Goal: Task Accomplishment & Management: Complete application form

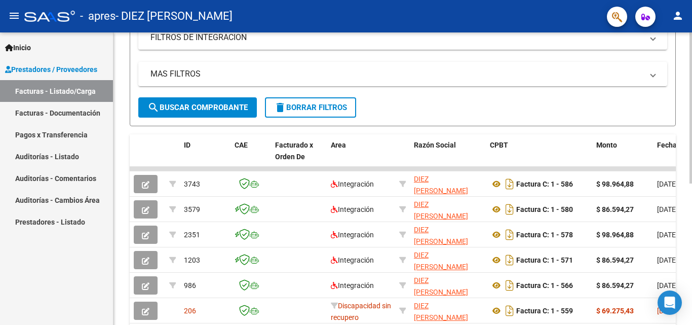
scroll to position [200, 0]
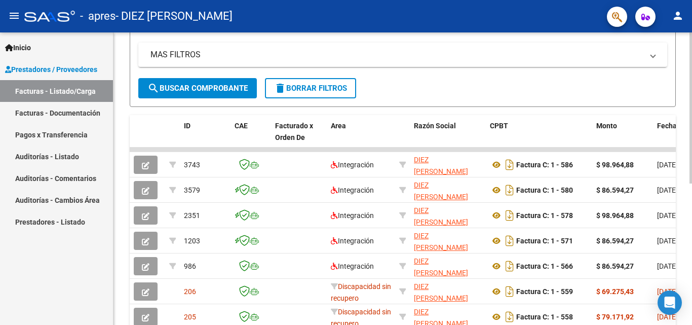
click at [691, 211] on div at bounding box center [690, 214] width 3 height 151
drag, startPoint x: 638, startPoint y: 149, endPoint x: 663, endPoint y: 148, distance: 25.3
click at [91, 114] on link "Facturas - Documentación" at bounding box center [56, 113] width 113 height 22
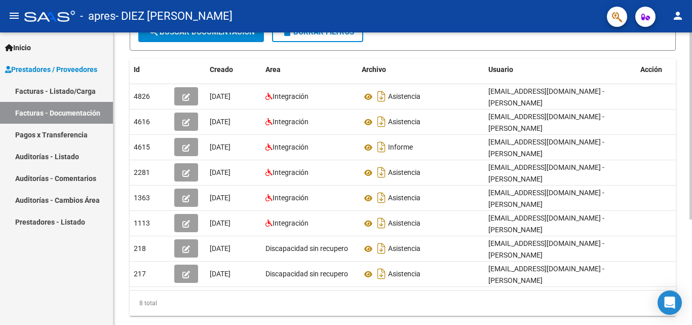
scroll to position [152, 0]
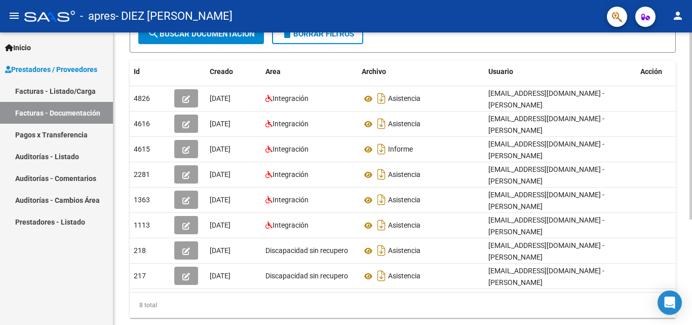
click at [691, 218] on div at bounding box center [690, 216] width 3 height 187
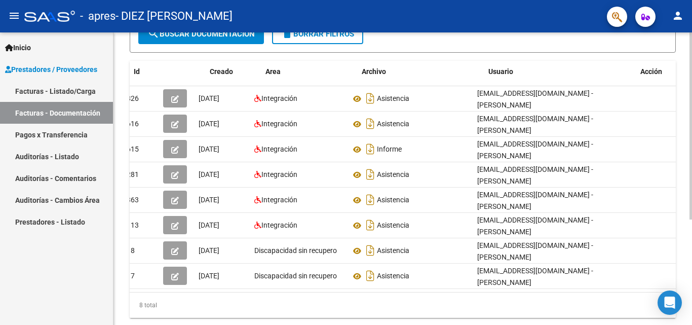
scroll to position [0, 0]
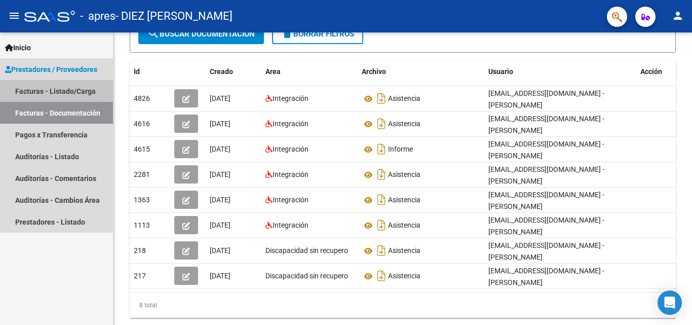
click at [63, 91] on link "Facturas - Listado/Carga" at bounding box center [56, 91] width 113 height 22
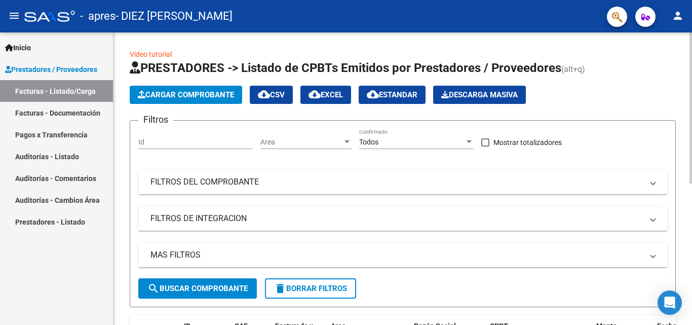
click at [199, 99] on span "Cargar Comprobante" at bounding box center [186, 94] width 96 height 9
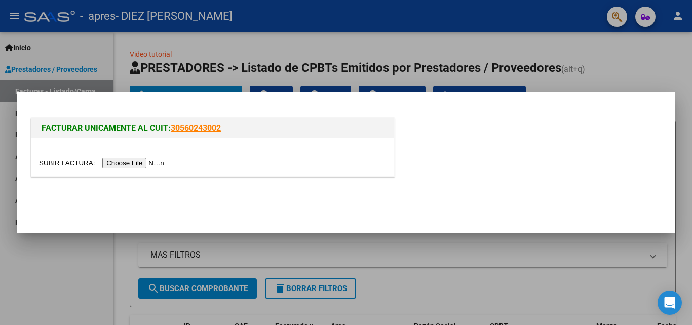
click at [161, 160] on input "file" at bounding box center [103, 163] width 128 height 11
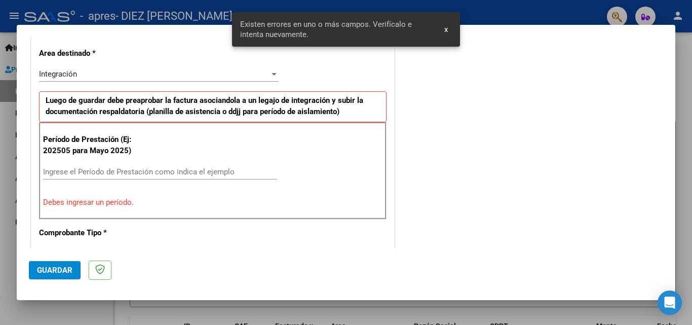
scroll to position [248, 0]
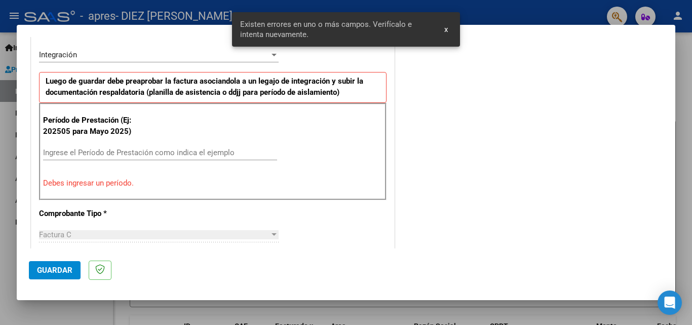
click at [133, 149] on input "Ingrese el Período de Prestación como indica el ejemplo" at bounding box center [160, 152] width 234 height 9
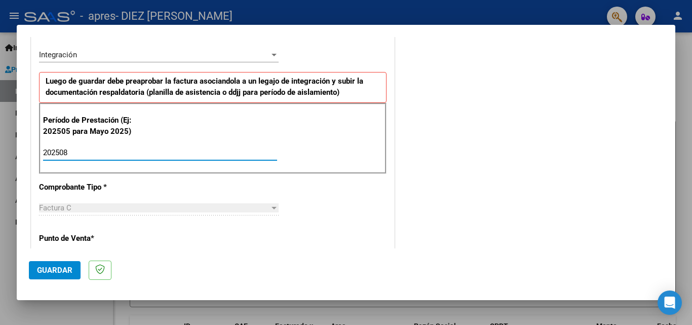
type input "202508"
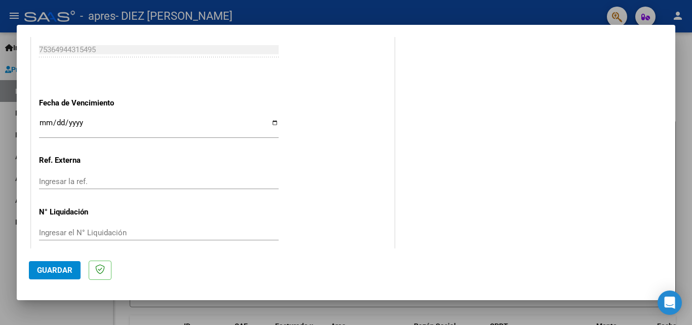
scroll to position [680, 0]
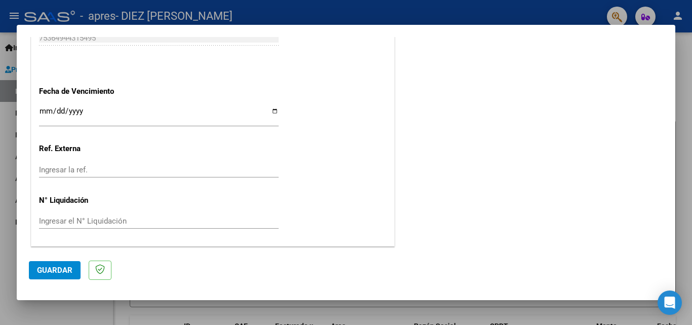
click at [56, 272] on span "Guardar" at bounding box center [54, 269] width 35 height 9
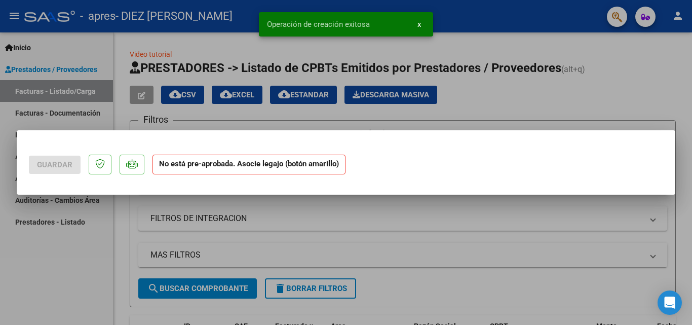
scroll to position [0, 0]
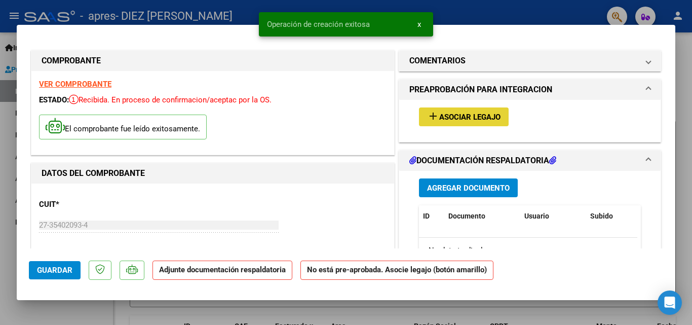
click at [441, 117] on span "Asociar Legajo" at bounding box center [469, 116] width 61 height 9
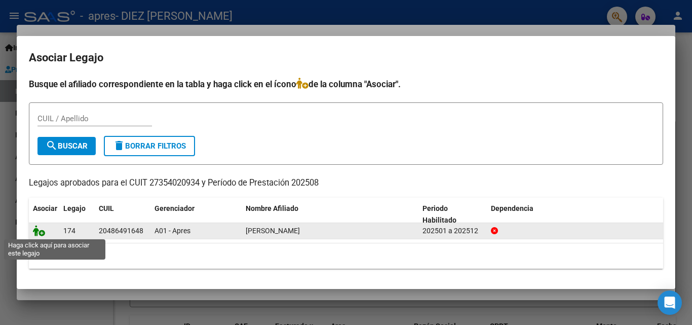
click at [34, 228] on icon at bounding box center [39, 230] width 12 height 11
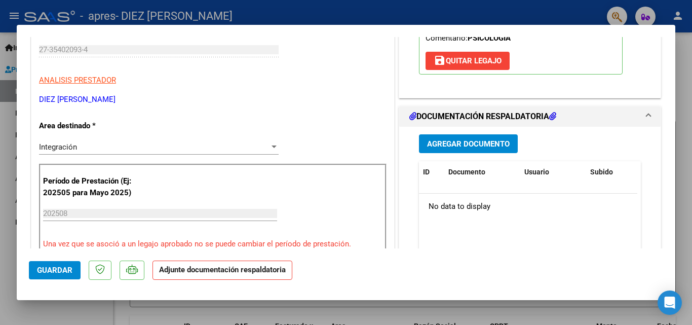
scroll to position [223, 0]
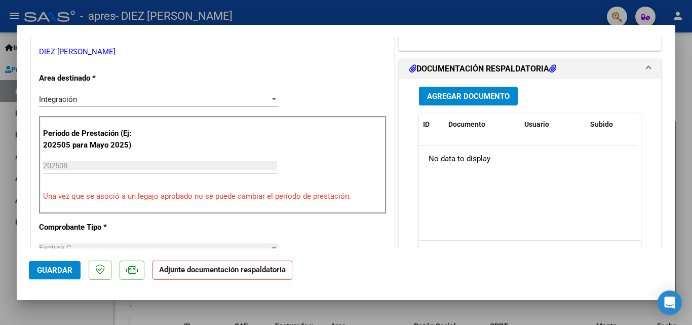
click at [494, 101] on button "Agregar Documento" at bounding box center [468, 96] width 99 height 19
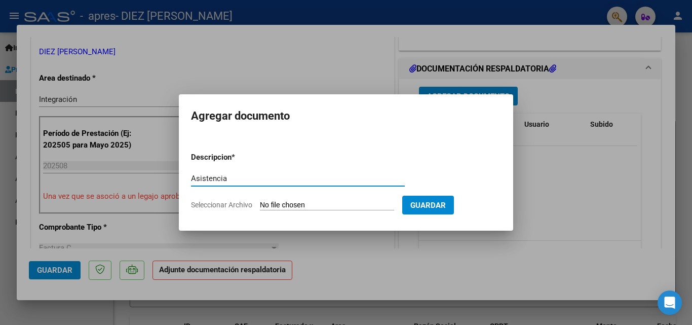
type input "Asistencia"
click at [289, 201] on input "Seleccionar Archivo" at bounding box center [327, 206] width 134 height 10
type input "C:\fakepath\As. S. Robledo 08-25.pdf"
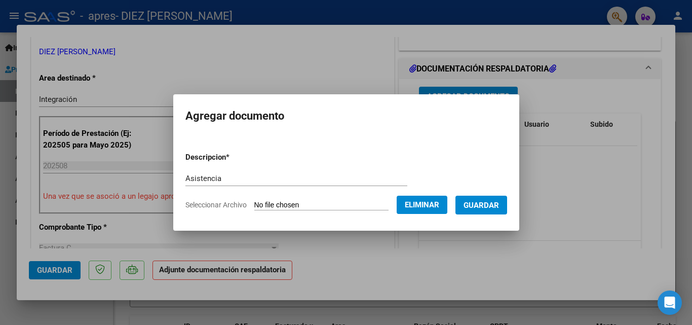
click at [496, 206] on span "Guardar" at bounding box center [480, 205] width 35 height 9
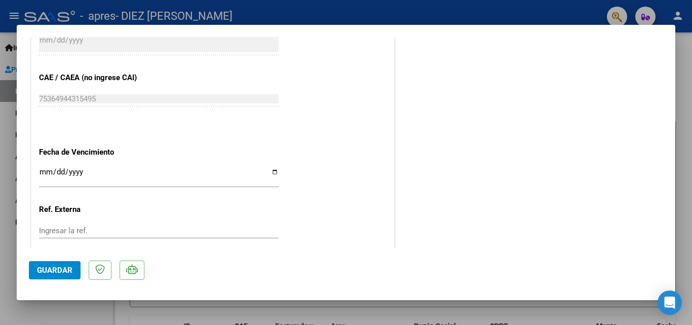
scroll to position [695, 0]
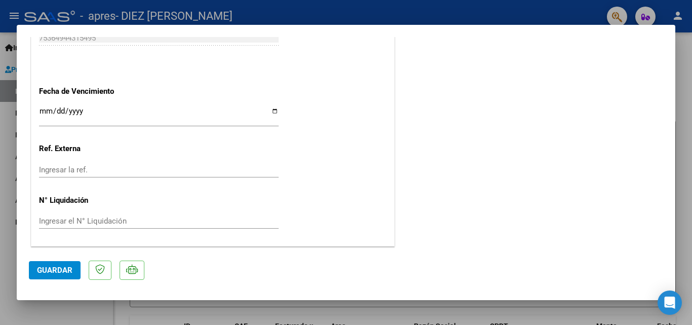
click at [59, 273] on span "Guardar" at bounding box center [54, 269] width 35 height 9
click at [687, 108] on div at bounding box center [346, 162] width 692 height 325
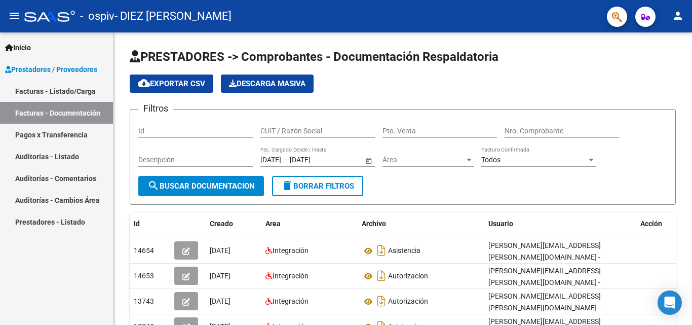
click at [57, 87] on link "Facturas - Listado/Carga" at bounding box center [56, 91] width 113 height 22
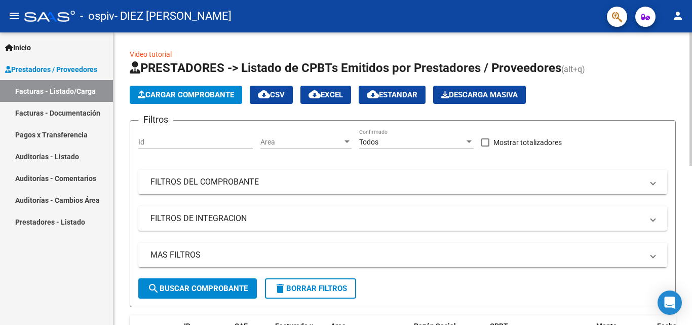
click at [691, 117] on div at bounding box center [690, 98] width 3 height 133
click at [199, 89] on button "Cargar Comprobante" at bounding box center [186, 95] width 112 height 18
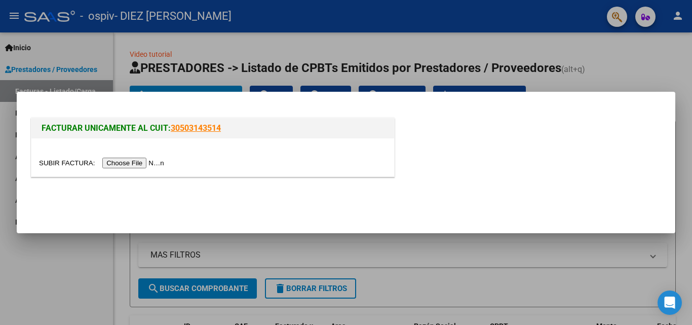
click at [153, 164] on input "file" at bounding box center [103, 163] width 128 height 11
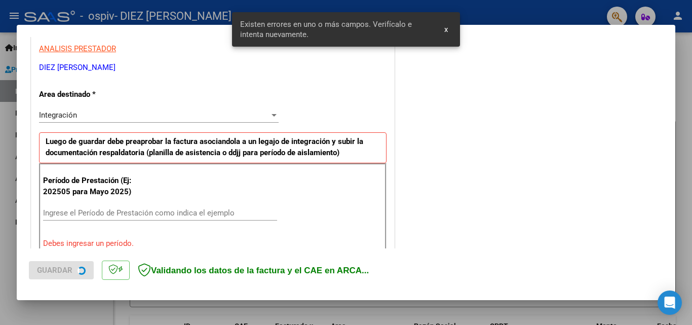
scroll to position [228, 0]
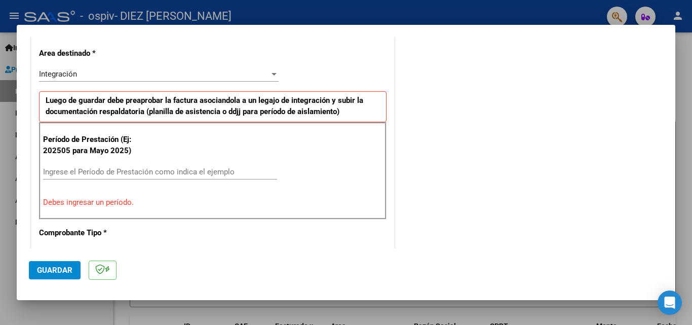
click at [193, 171] on input "Ingrese el Período de Prestación como indica el ejemplo" at bounding box center [160, 171] width 234 height 9
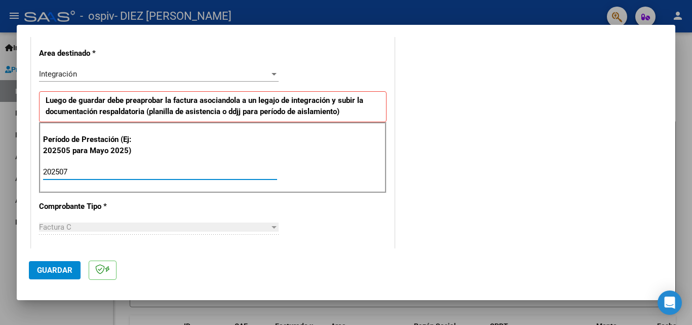
type input "202507"
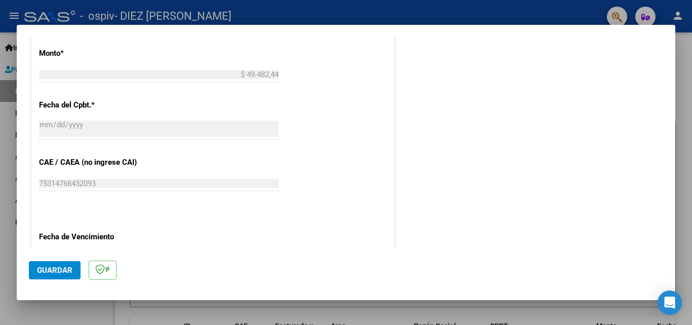
scroll to position [680, 0]
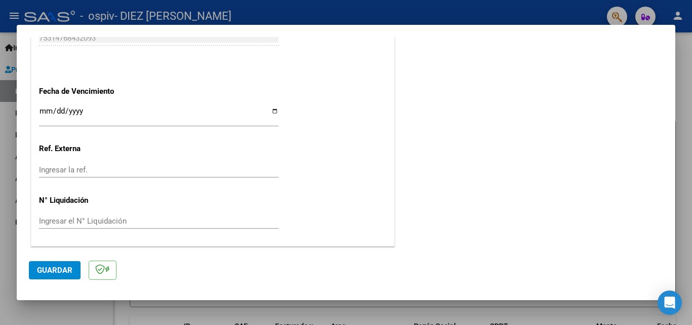
click at [68, 265] on span "Guardar" at bounding box center [54, 269] width 35 height 9
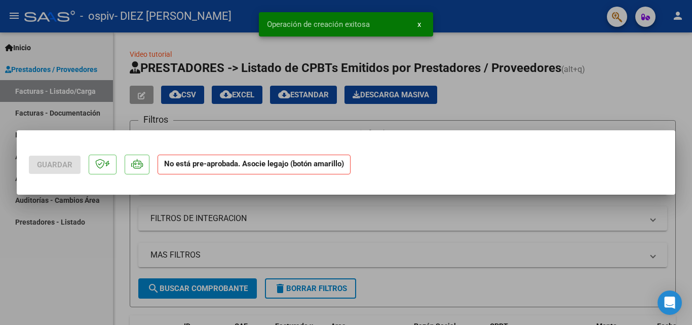
scroll to position [0, 0]
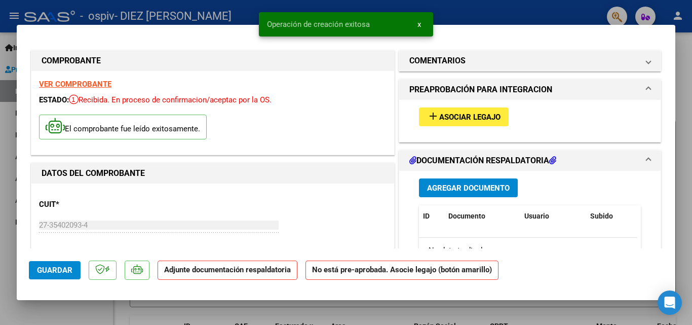
click at [490, 116] on span "Asociar Legajo" at bounding box center [469, 116] width 61 height 9
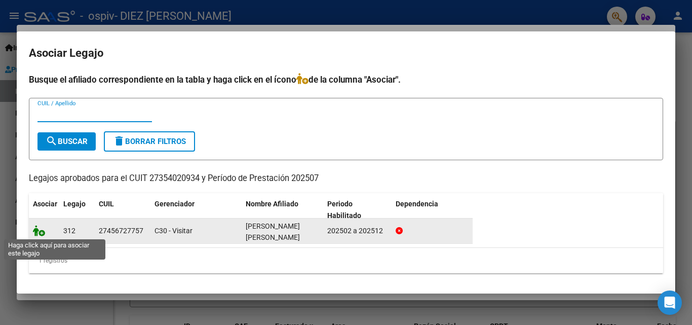
click at [43, 230] on icon at bounding box center [39, 230] width 12 height 11
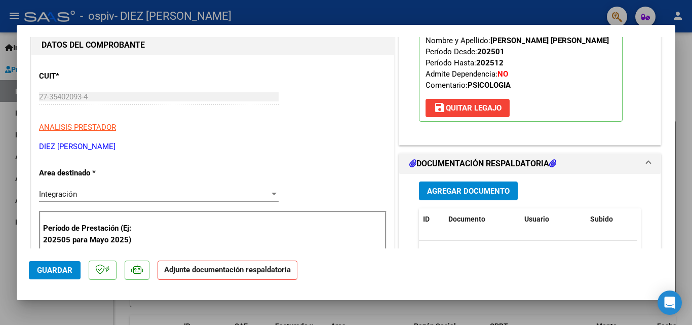
scroll to position [244, 0]
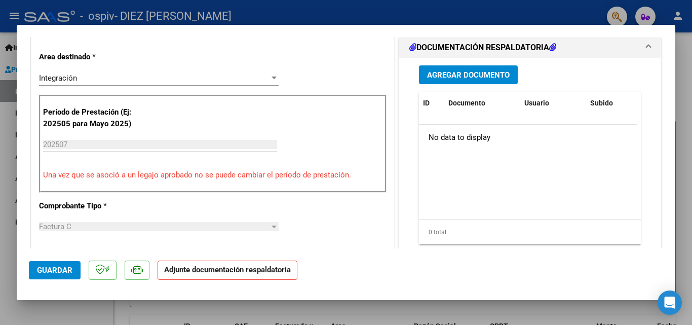
click at [498, 76] on span "Agregar Documento" at bounding box center [468, 74] width 83 height 9
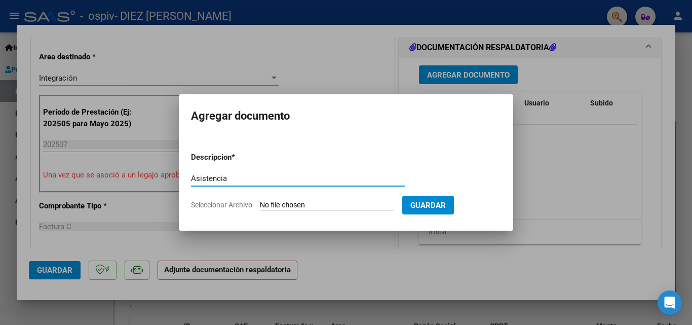
type input "Asistencia"
click at [321, 203] on input "Seleccionar Archivo" at bounding box center [327, 206] width 134 height 10
type input "C:\fakepath\asistencia [PERSON_NAME] 07-25.pdf"
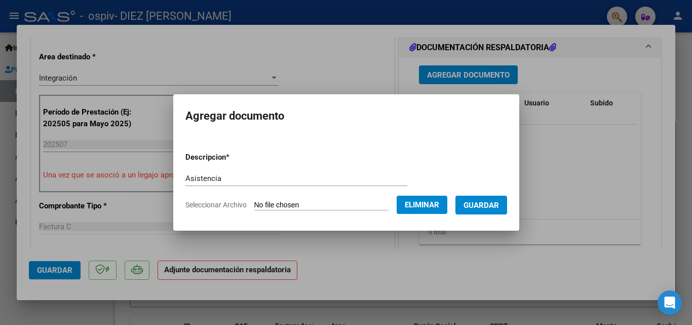
click at [489, 205] on span "Guardar" at bounding box center [480, 205] width 35 height 9
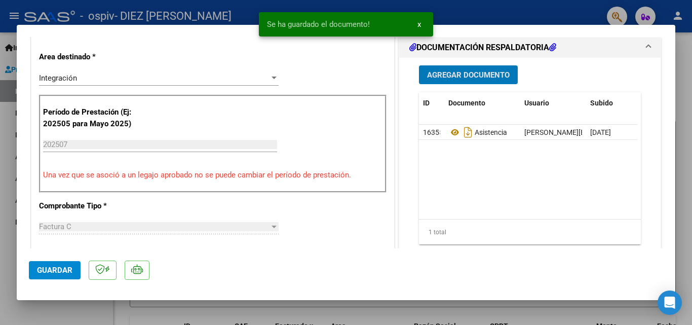
click at [483, 71] on span "Agregar Documento" at bounding box center [468, 74] width 83 height 9
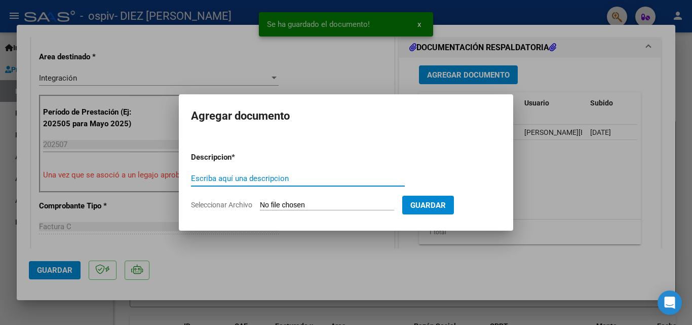
click at [277, 179] on input "Escriba aquí una descripcion" at bounding box center [298, 178] width 214 height 9
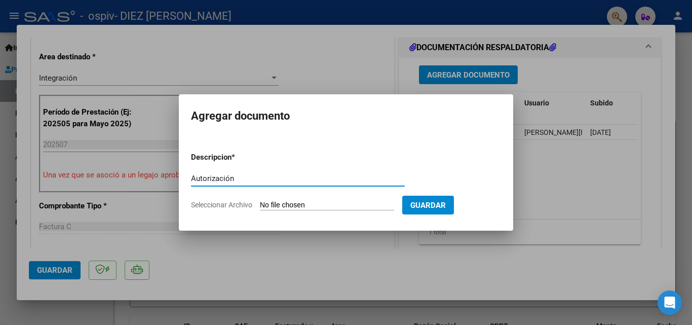
type input "Autorización"
click at [291, 203] on input "Seleccionar Archivo" at bounding box center [327, 206] width 134 height 10
type input "C:\fakepath\[PERSON_NAME] PS 2025.pdf"
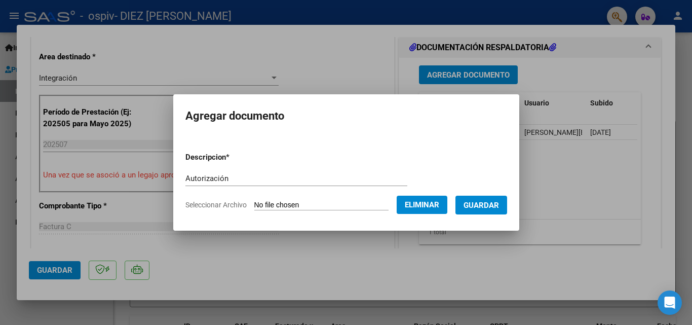
click at [492, 205] on span "Guardar" at bounding box center [480, 205] width 35 height 9
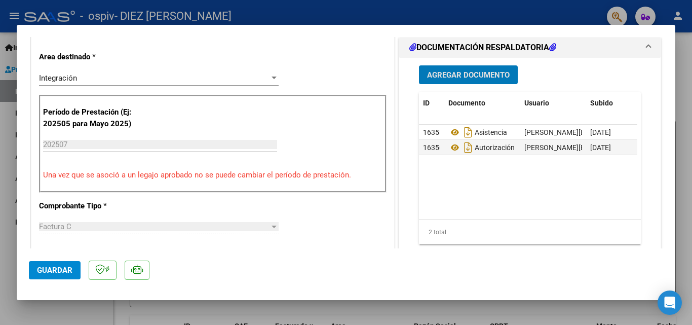
click at [53, 273] on span "Guardar" at bounding box center [54, 269] width 35 height 9
click at [8, 257] on div at bounding box center [346, 162] width 692 height 325
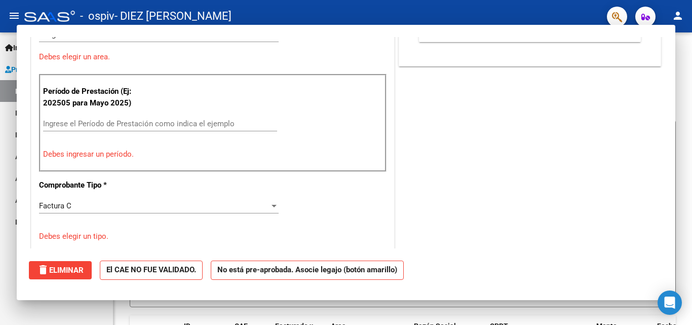
scroll to position [0, 0]
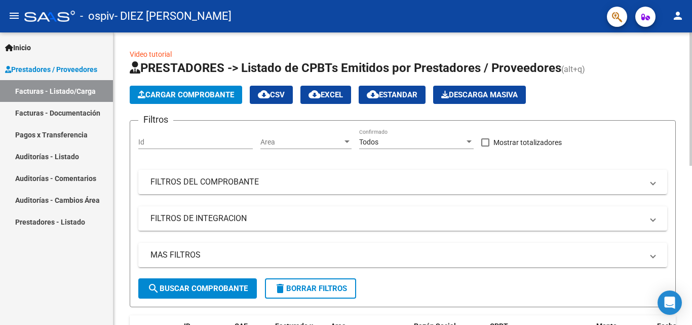
click at [223, 92] on span "Cargar Comprobante" at bounding box center [186, 94] width 96 height 9
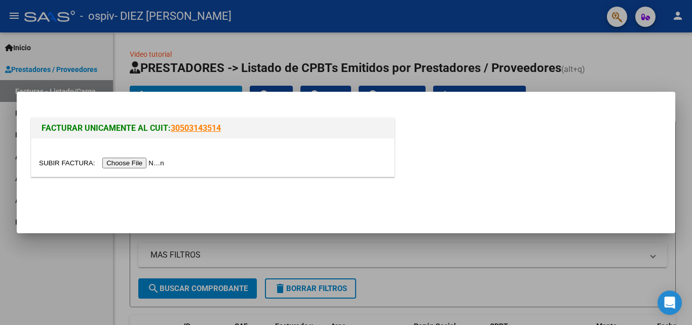
click at [146, 159] on input "file" at bounding box center [103, 163] width 128 height 11
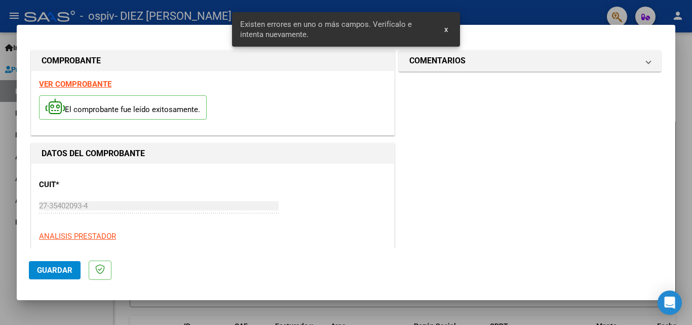
scroll to position [228, 0]
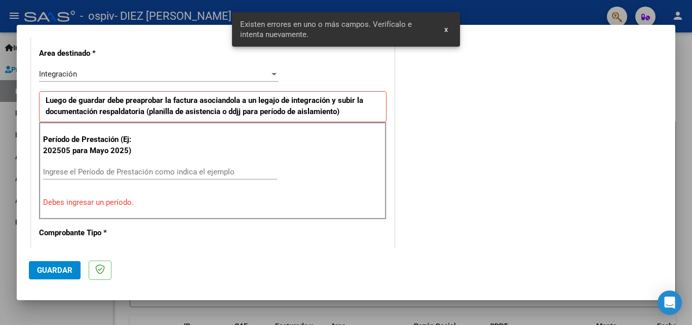
click at [156, 170] on input "Ingrese el Período de Prestación como indica el ejemplo" at bounding box center [160, 171] width 234 height 9
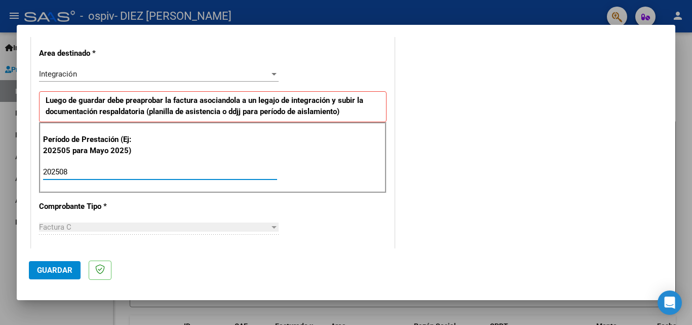
type input "202508"
click at [60, 265] on span "Guardar" at bounding box center [54, 269] width 35 height 9
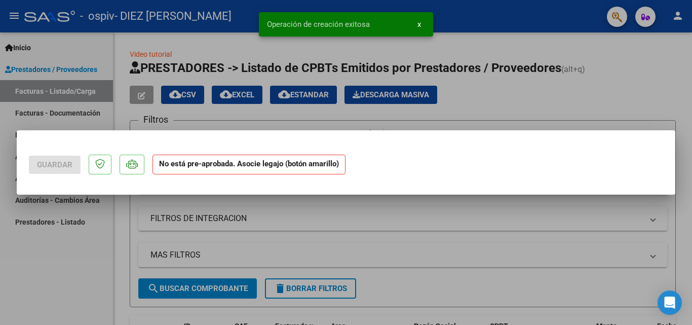
scroll to position [0, 0]
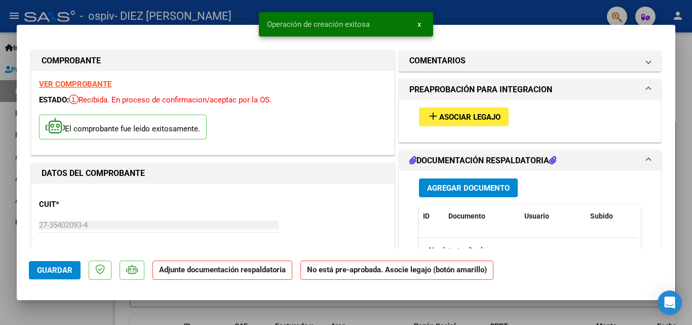
click at [454, 113] on span "Asociar Legajo" at bounding box center [469, 116] width 61 height 9
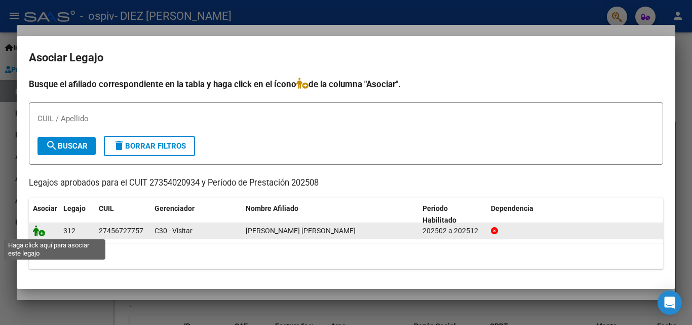
click at [40, 233] on icon at bounding box center [39, 230] width 12 height 11
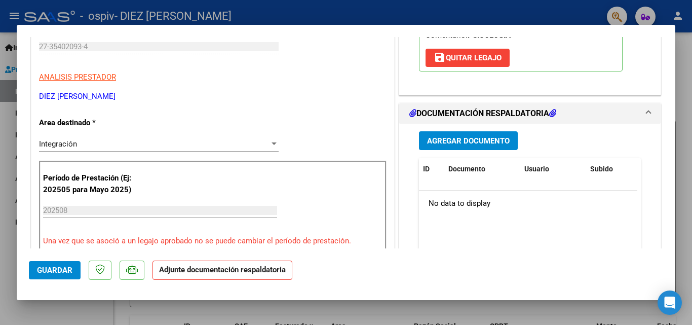
scroll to position [199, 0]
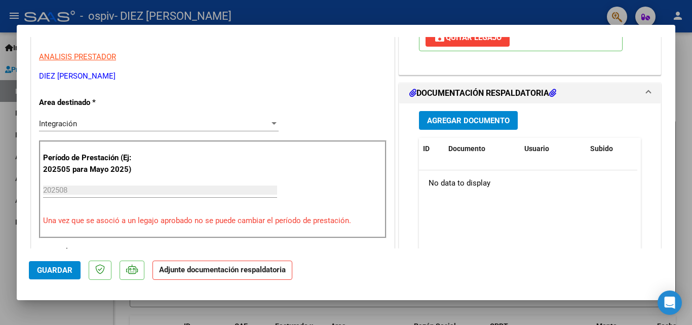
click at [504, 116] on span "Agregar Documento" at bounding box center [468, 120] width 83 height 9
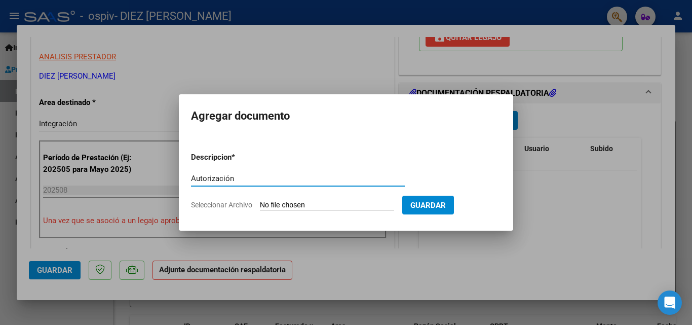
type input "Autorización"
click at [288, 205] on input "Seleccionar Archivo" at bounding box center [327, 206] width 134 height 10
type input "C:\fakepath\[PERSON_NAME] PS 2025.pdf"
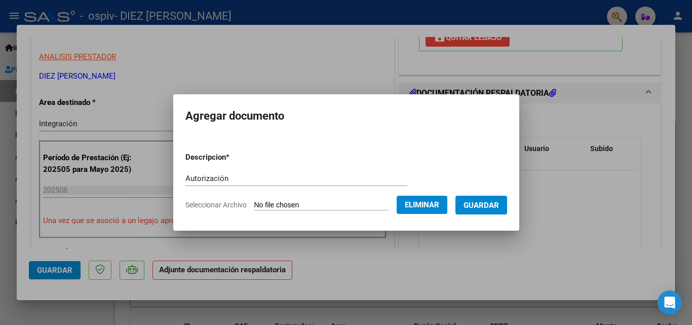
click at [484, 202] on span "Guardar" at bounding box center [480, 205] width 35 height 9
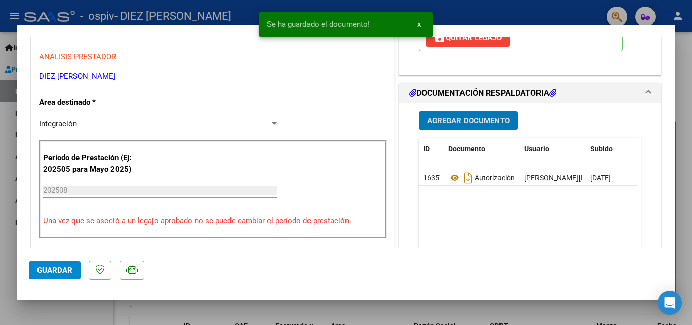
click at [476, 123] on span "Agregar Documento" at bounding box center [468, 120] width 83 height 9
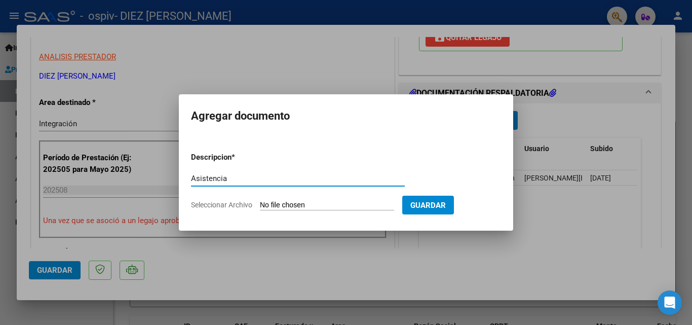
type input "Asistencia"
click at [344, 202] on input "Seleccionar Archivo" at bounding box center [327, 206] width 134 height 10
type input "C:\fakepath\As. [PERSON_NAME] 08-25.pdf"
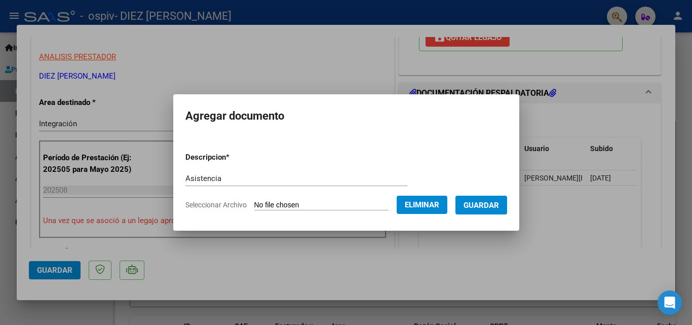
click at [493, 203] on span "Guardar" at bounding box center [480, 205] width 35 height 9
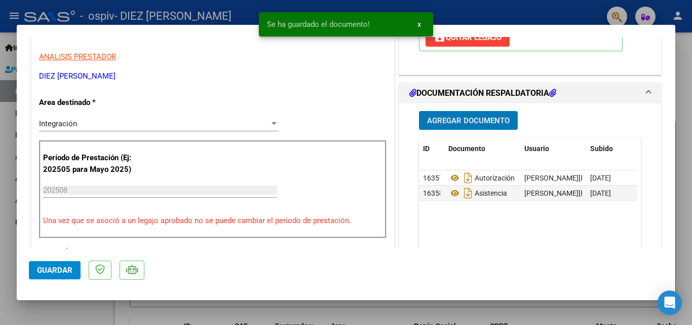
click at [58, 277] on button "Guardar" at bounding box center [55, 270] width 52 height 18
click at [682, 74] on div at bounding box center [346, 162] width 692 height 325
